Goal: Task Accomplishment & Management: Use online tool/utility

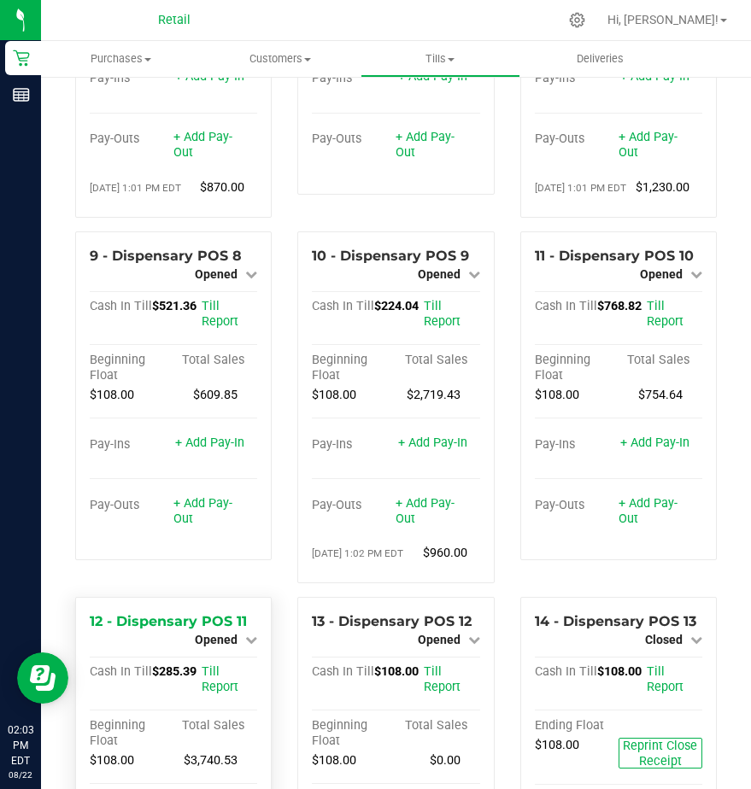
scroll to position [742, 0]
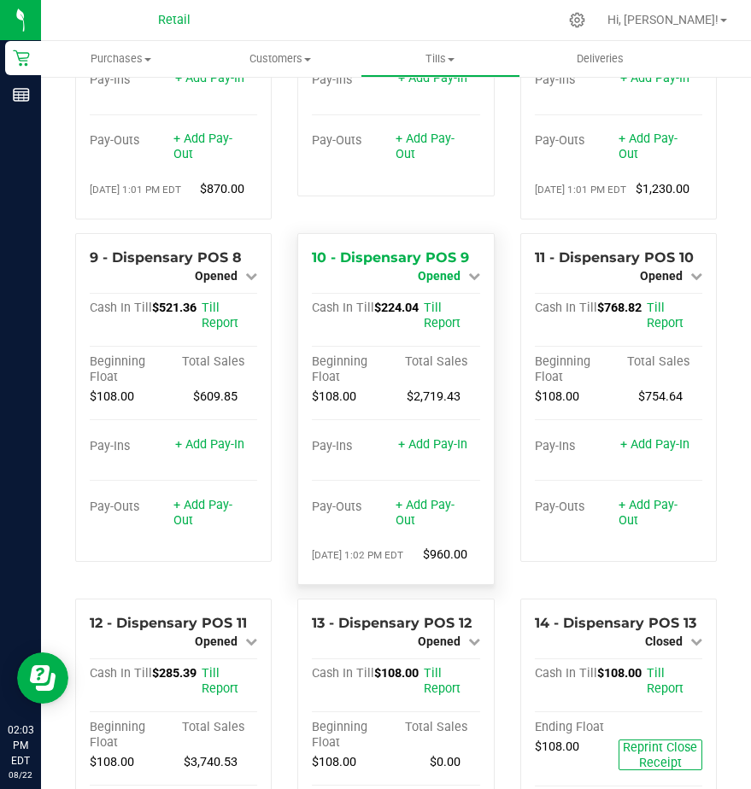
click at [429, 283] on span "Opened" at bounding box center [439, 276] width 43 height 14
click at [437, 297] on link "Close Till" at bounding box center [441, 291] width 46 height 14
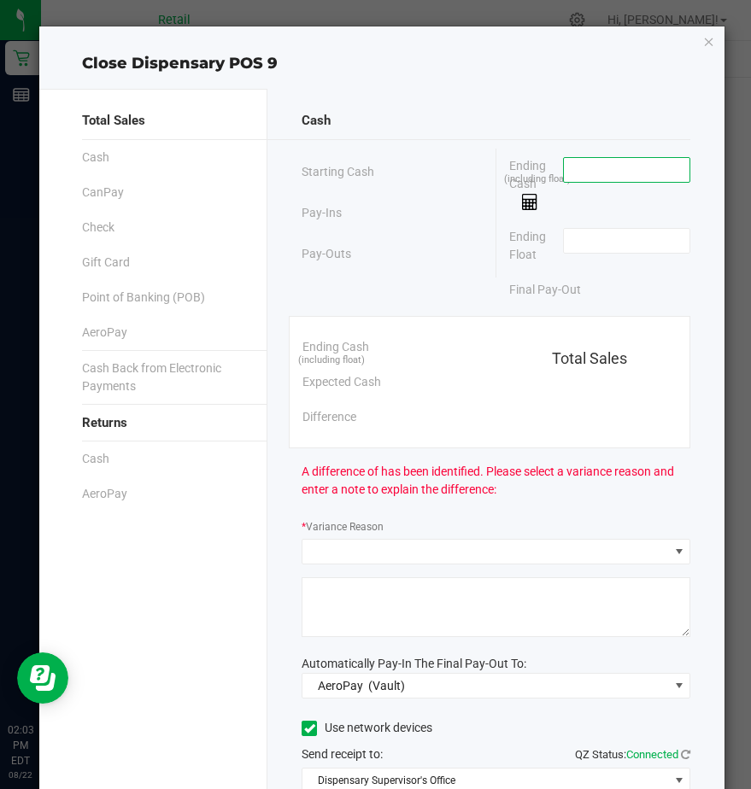
click at [579, 165] on input at bounding box center [627, 170] width 126 height 24
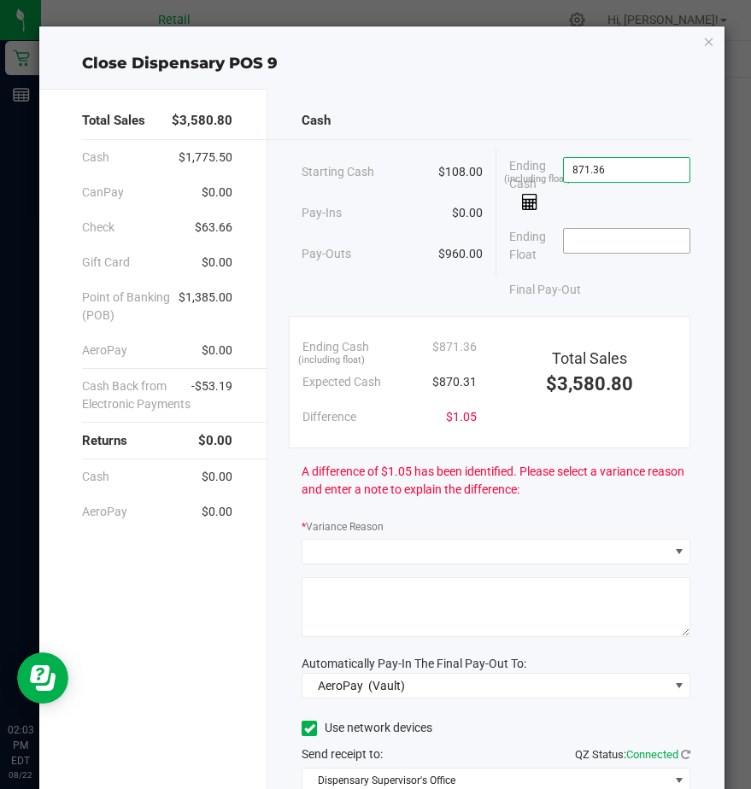
type input "$871.36"
click at [573, 244] on input at bounding box center [627, 241] width 126 height 24
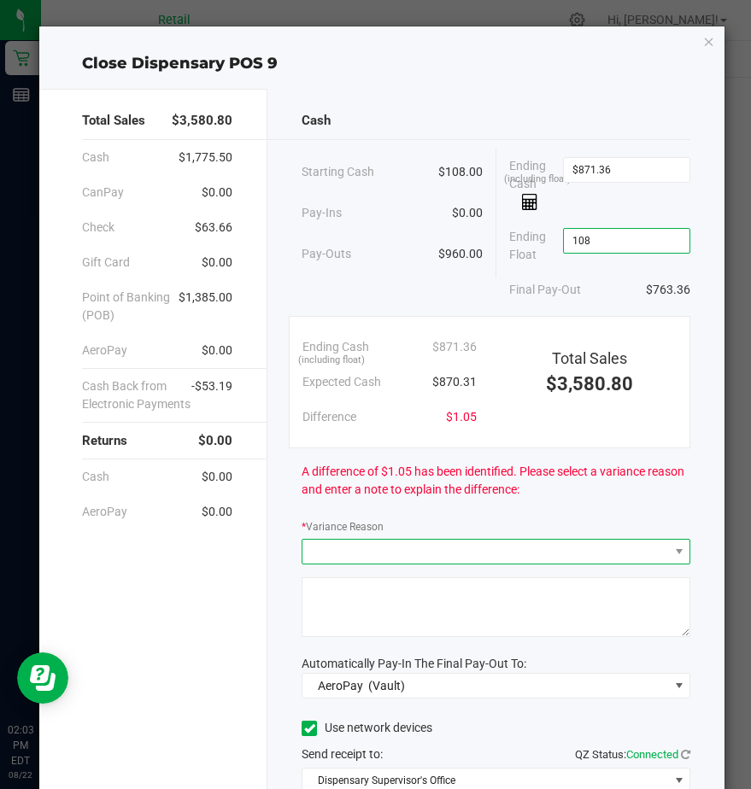
type input "$108.00"
click at [332, 546] on span at bounding box center [485, 552] width 366 height 24
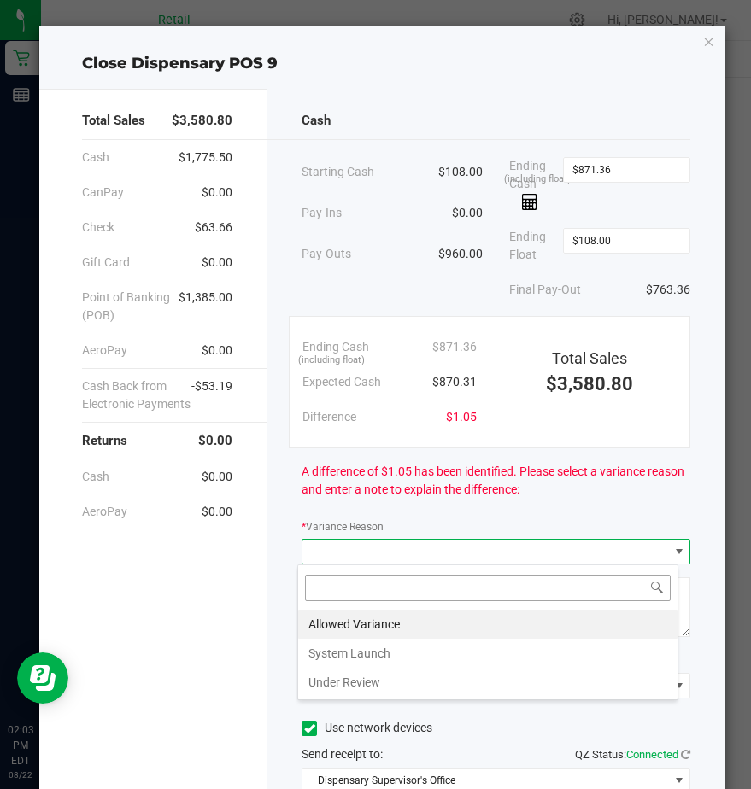
scroll to position [26, 381]
click at [326, 623] on li "Allowed Variance" at bounding box center [487, 624] width 379 height 29
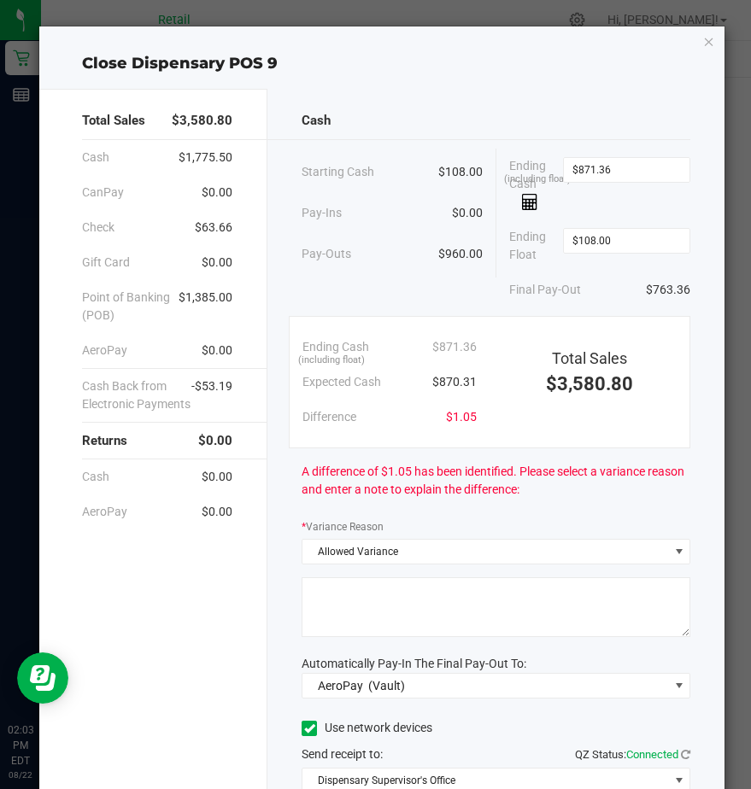
click at [321, 604] on textarea at bounding box center [496, 608] width 389 height 60
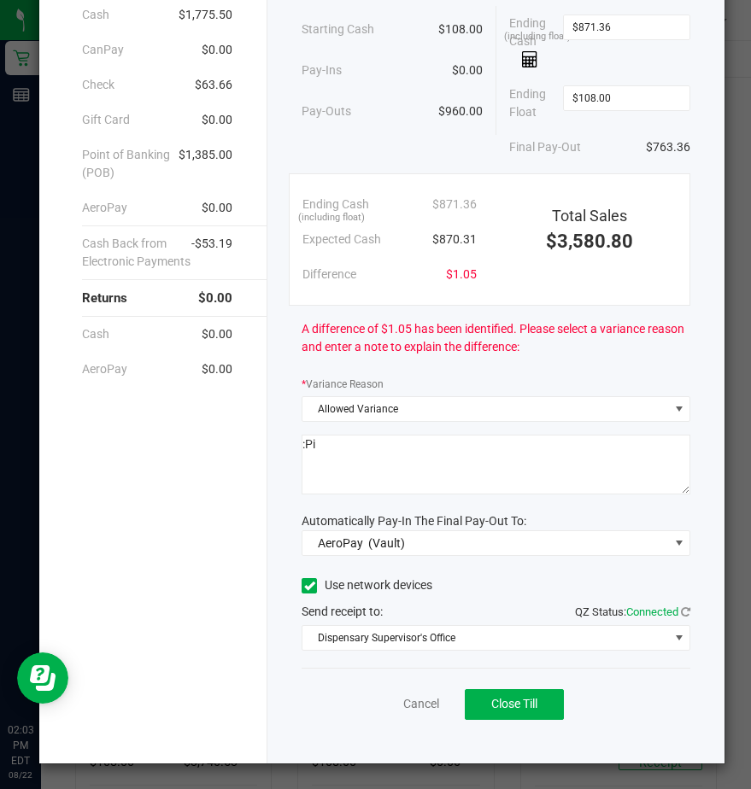
scroll to position [144, 0]
type textarea ":Pi"
click at [304, 585] on icon at bounding box center [309, 585] width 11 height 0
click at [0, 0] on input "Use network devices" at bounding box center [0, 0] width 0 height 0
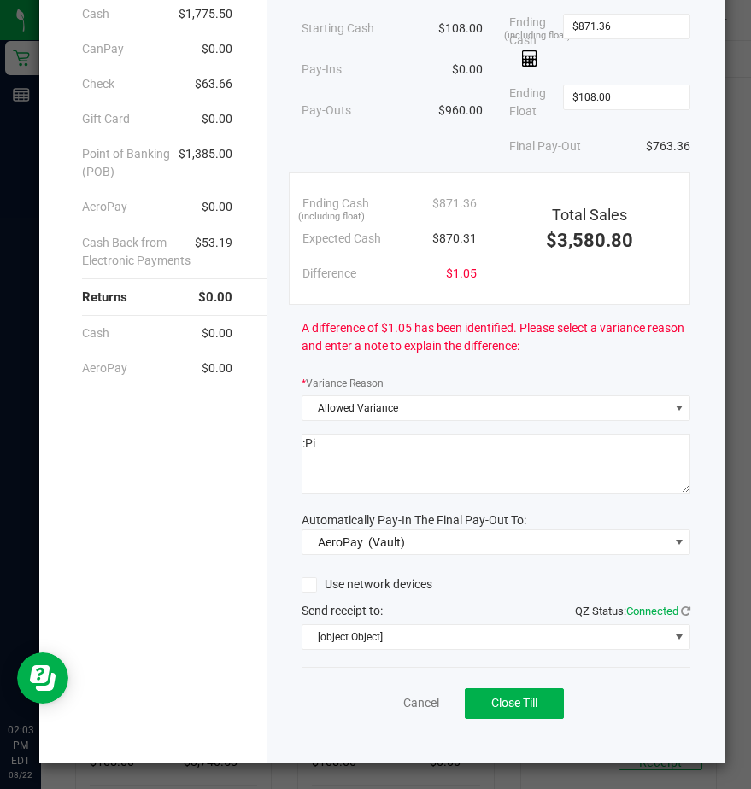
click at [324, 528] on div "Automatically Pay-In The Final Pay-Out To:" at bounding box center [496, 521] width 389 height 18
click at [332, 536] on span "AeroPay" at bounding box center [340, 543] width 45 height 14
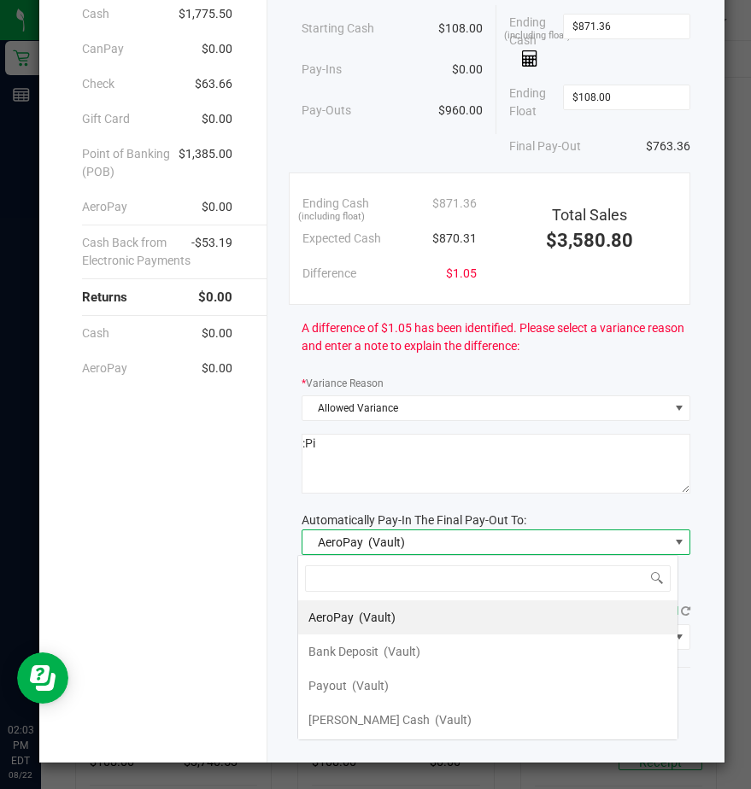
scroll to position [26, 381]
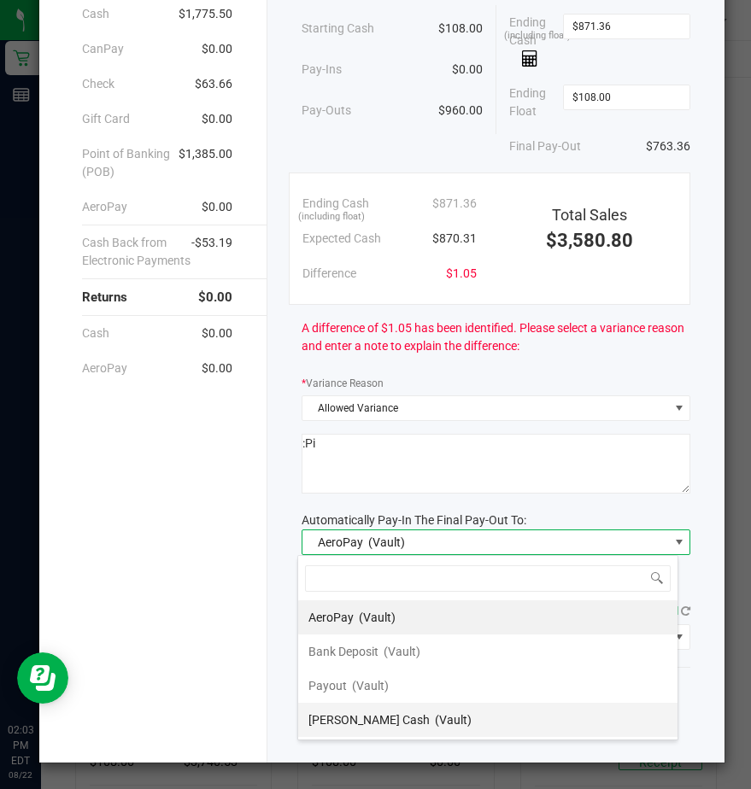
click at [330, 719] on span "[PERSON_NAME] Cash" at bounding box center [368, 720] width 121 height 14
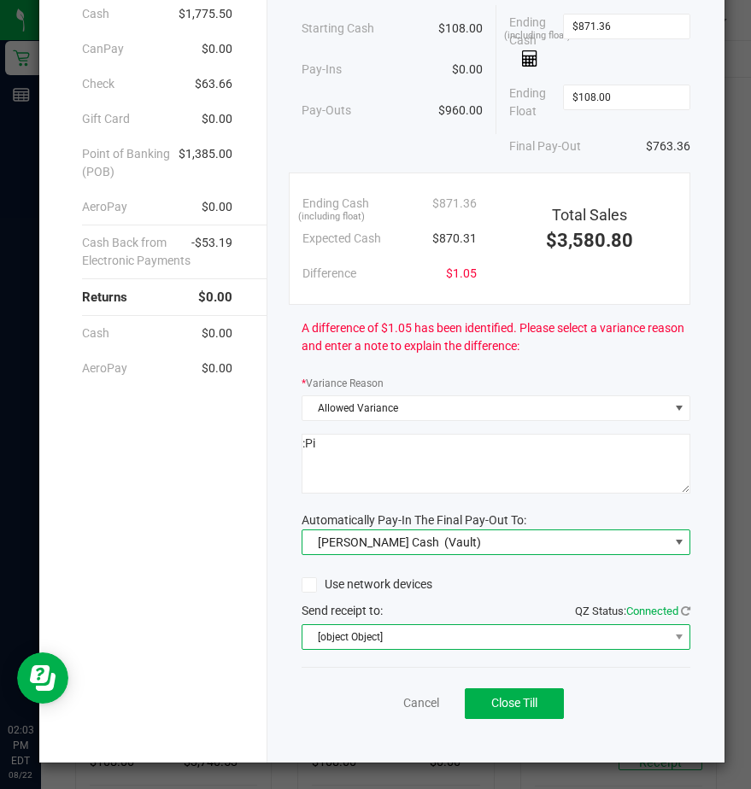
click at [325, 639] on span "[object Object]" at bounding box center [485, 637] width 366 height 24
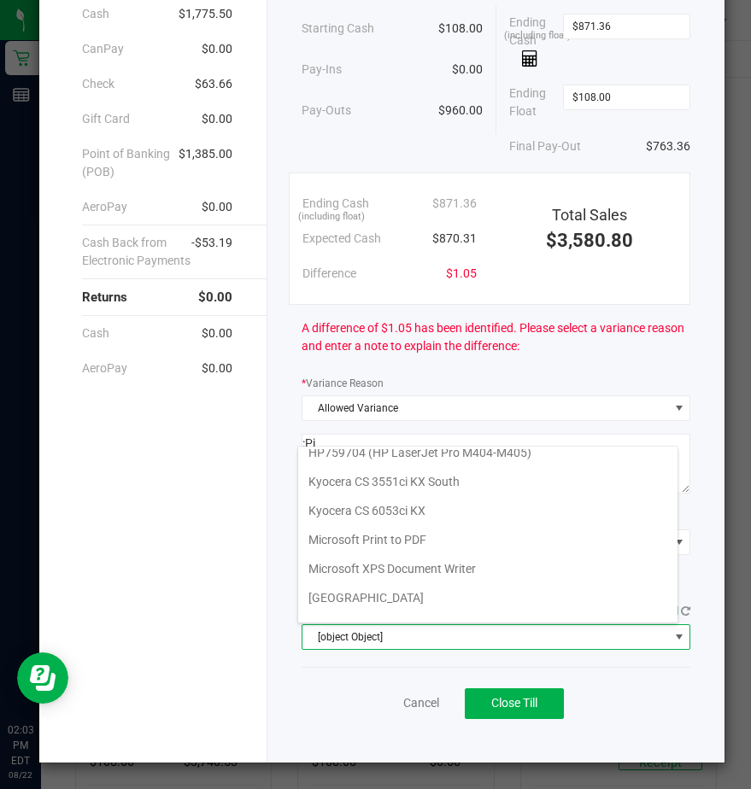
scroll to position [265, 0]
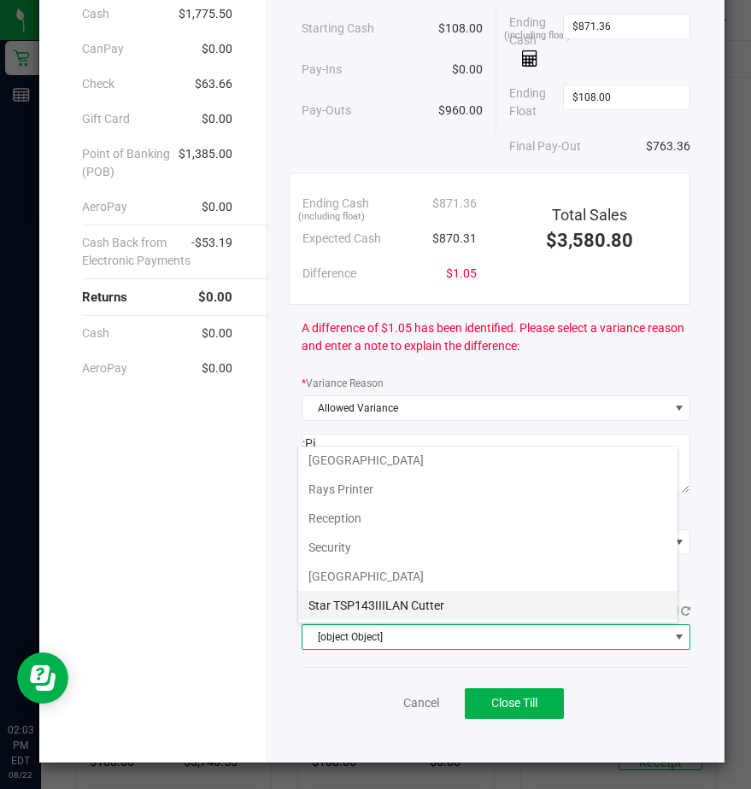
click at [330, 610] on Cutter "Star TSP143IIILAN Cutter" at bounding box center [487, 605] width 379 height 29
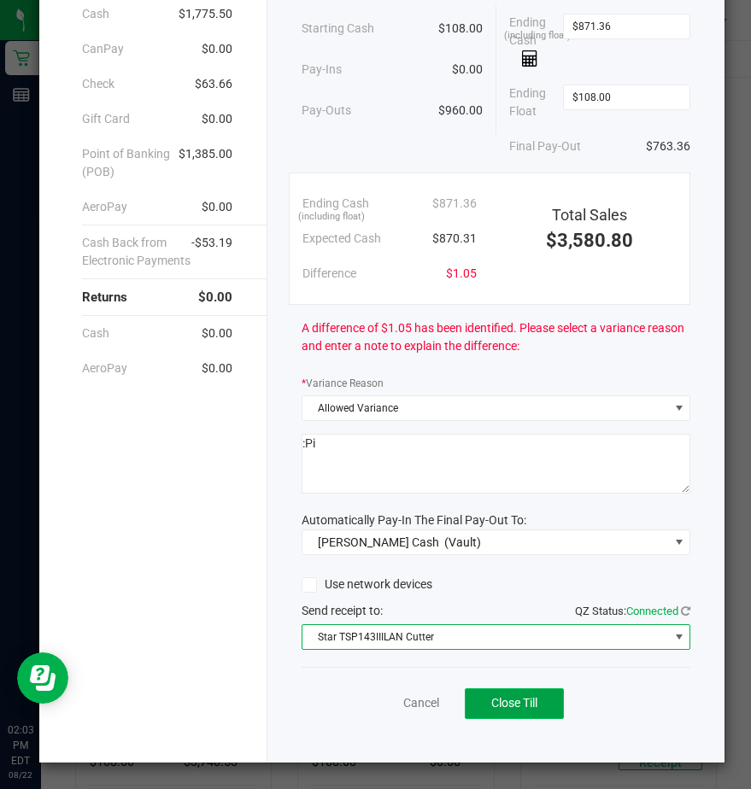
click at [508, 702] on span "Close Till" at bounding box center [514, 703] width 46 height 14
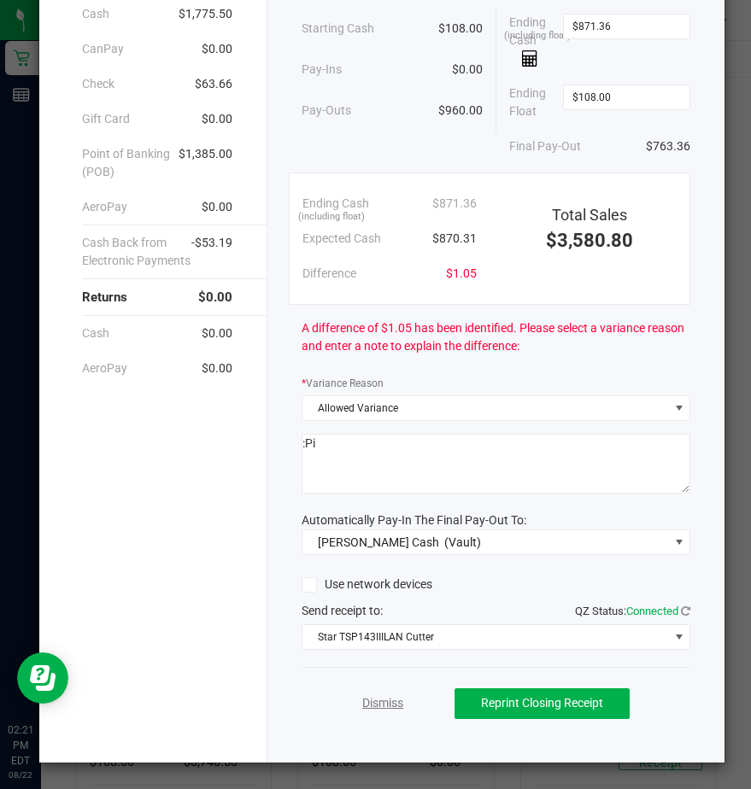
click at [382, 699] on link "Dismiss" at bounding box center [382, 704] width 41 height 18
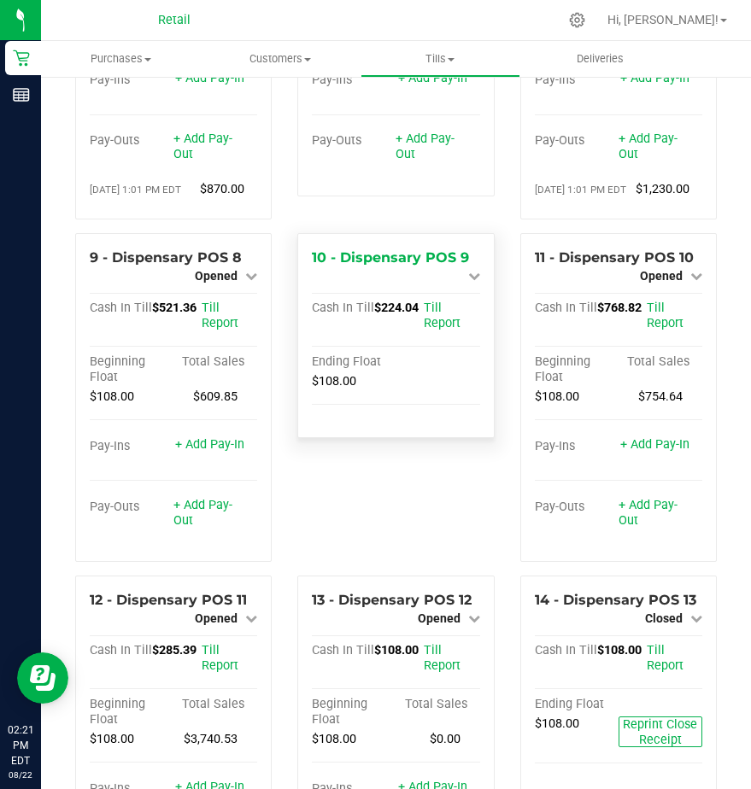
click at [461, 283] on link at bounding box center [471, 276] width 20 height 14
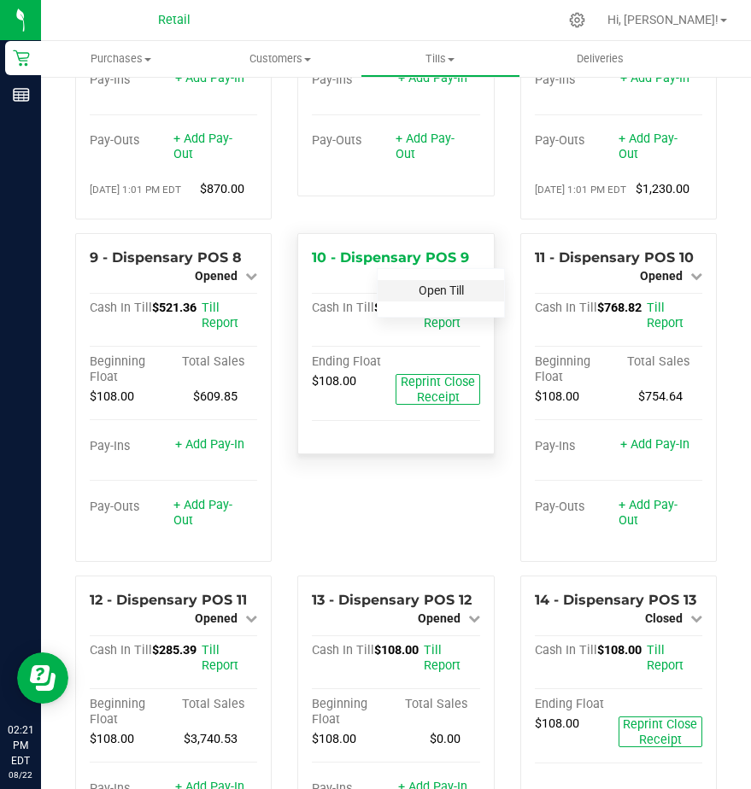
click at [441, 297] on link "Open Till" at bounding box center [441, 291] width 45 height 14
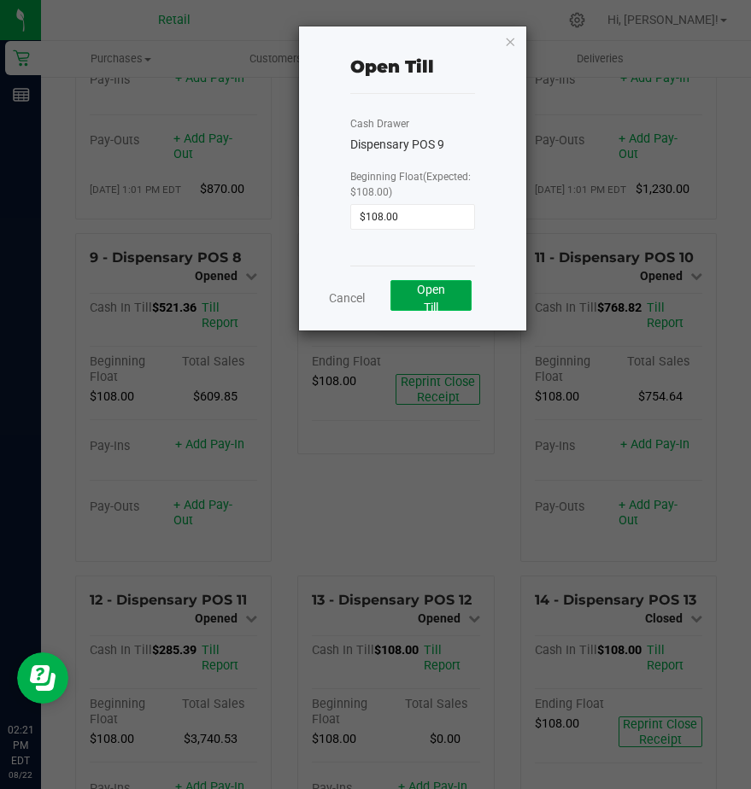
click at [425, 302] on span "Open Till" at bounding box center [431, 299] width 28 height 32
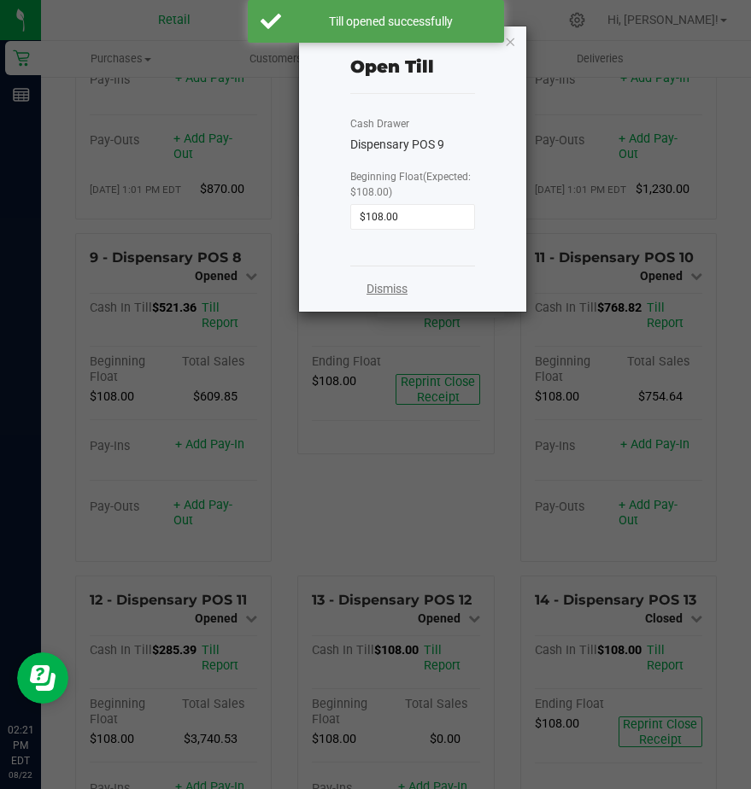
click at [380, 287] on link "Dismiss" at bounding box center [387, 289] width 41 height 18
